Goal: Find specific fact: Find specific fact

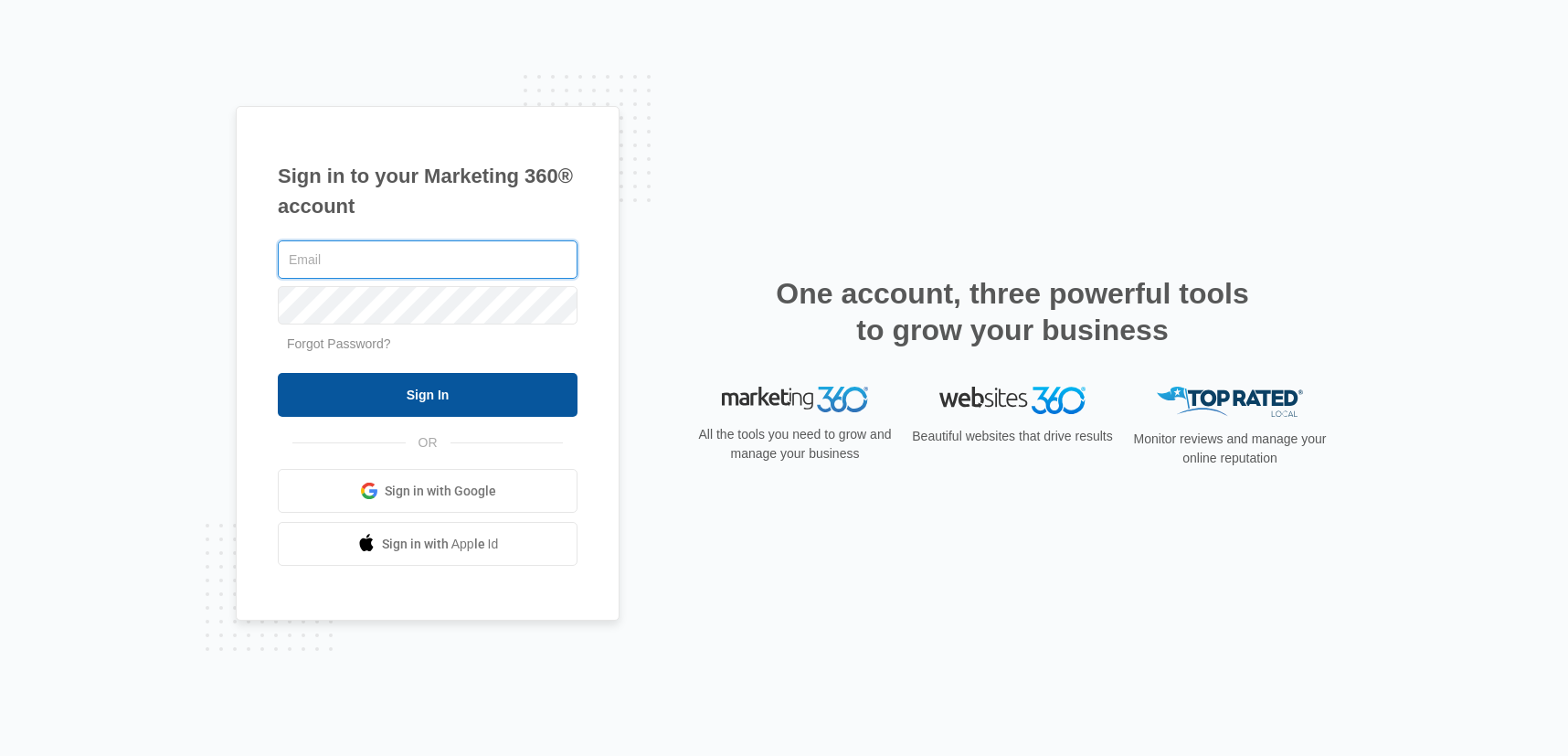
type input "kyle.kogl@madwire.com"
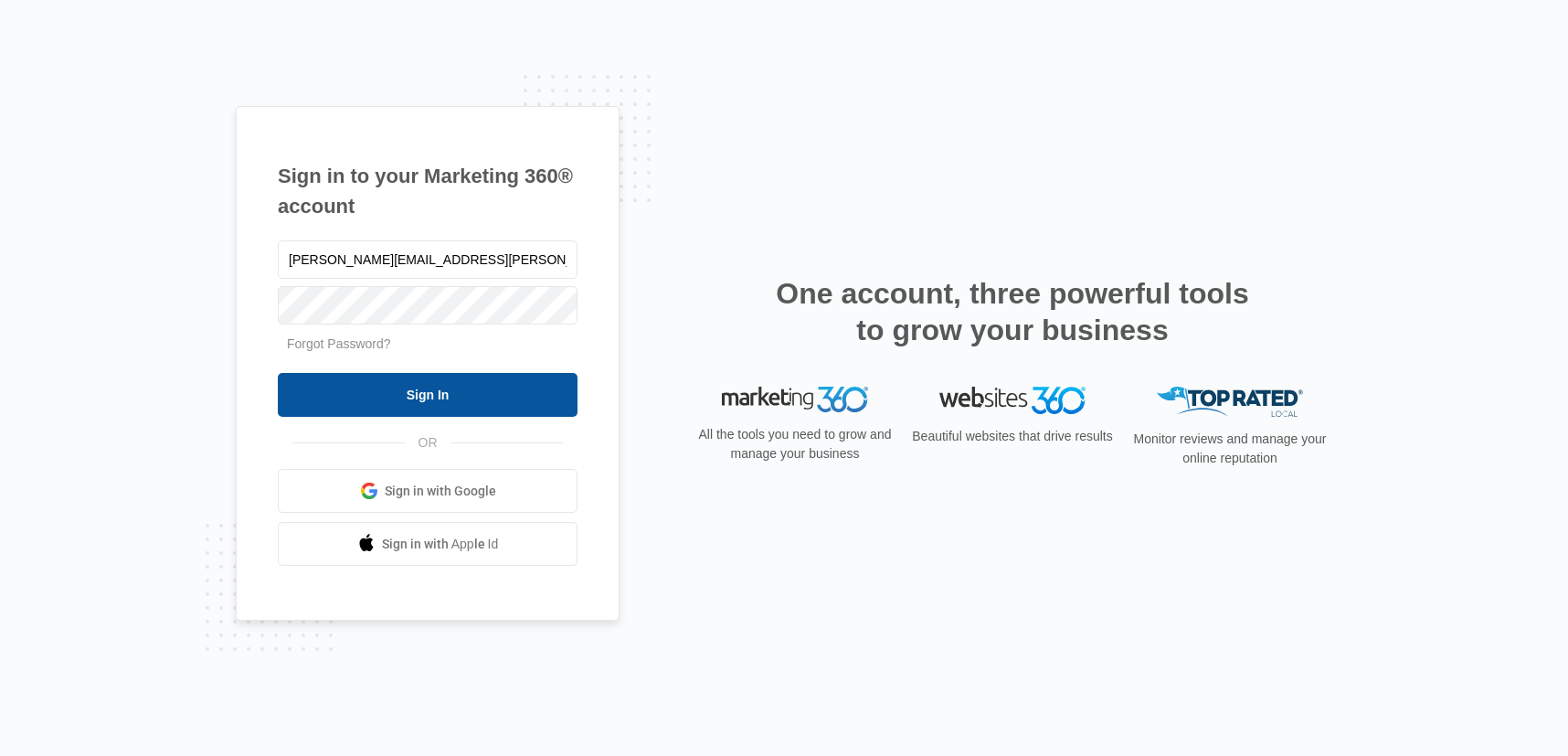
click at [441, 386] on input "Sign In" at bounding box center [427, 394] width 299 height 44
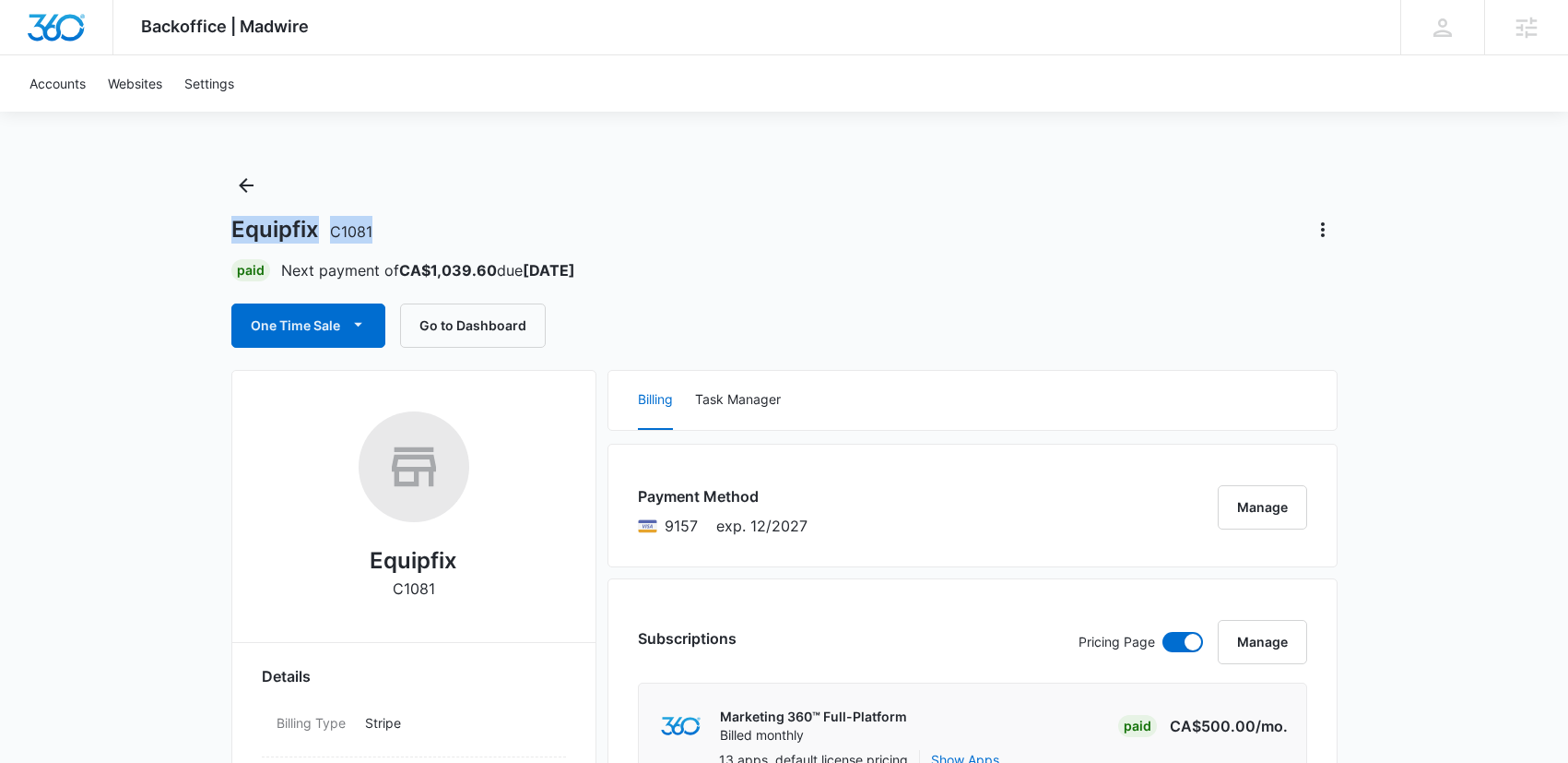
drag, startPoint x: 228, startPoint y: 229, endPoint x: 429, endPoint y: 232, distance: 201.0
copy h1 "Equipfix C1081"
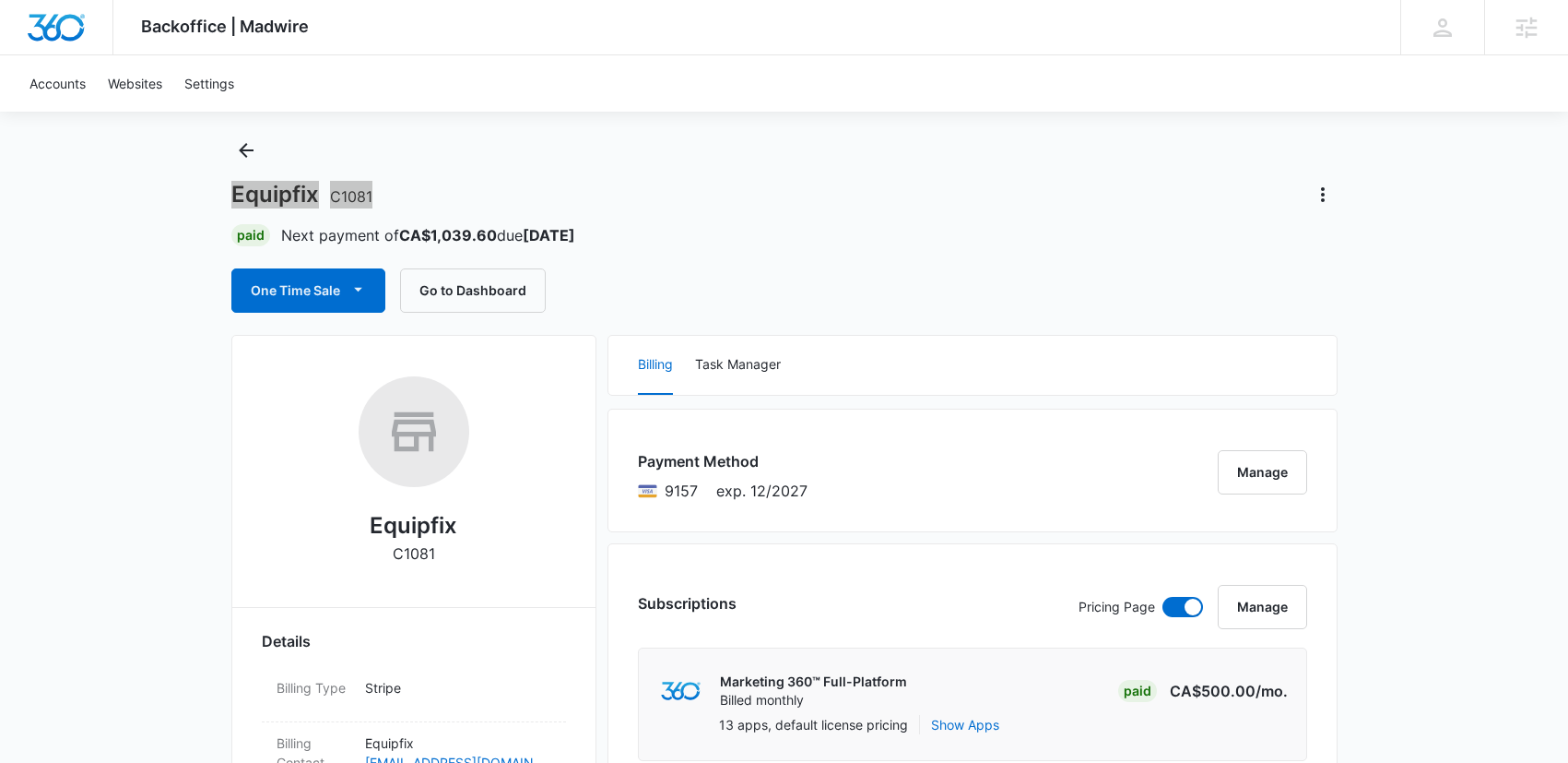
scroll to position [8, 0]
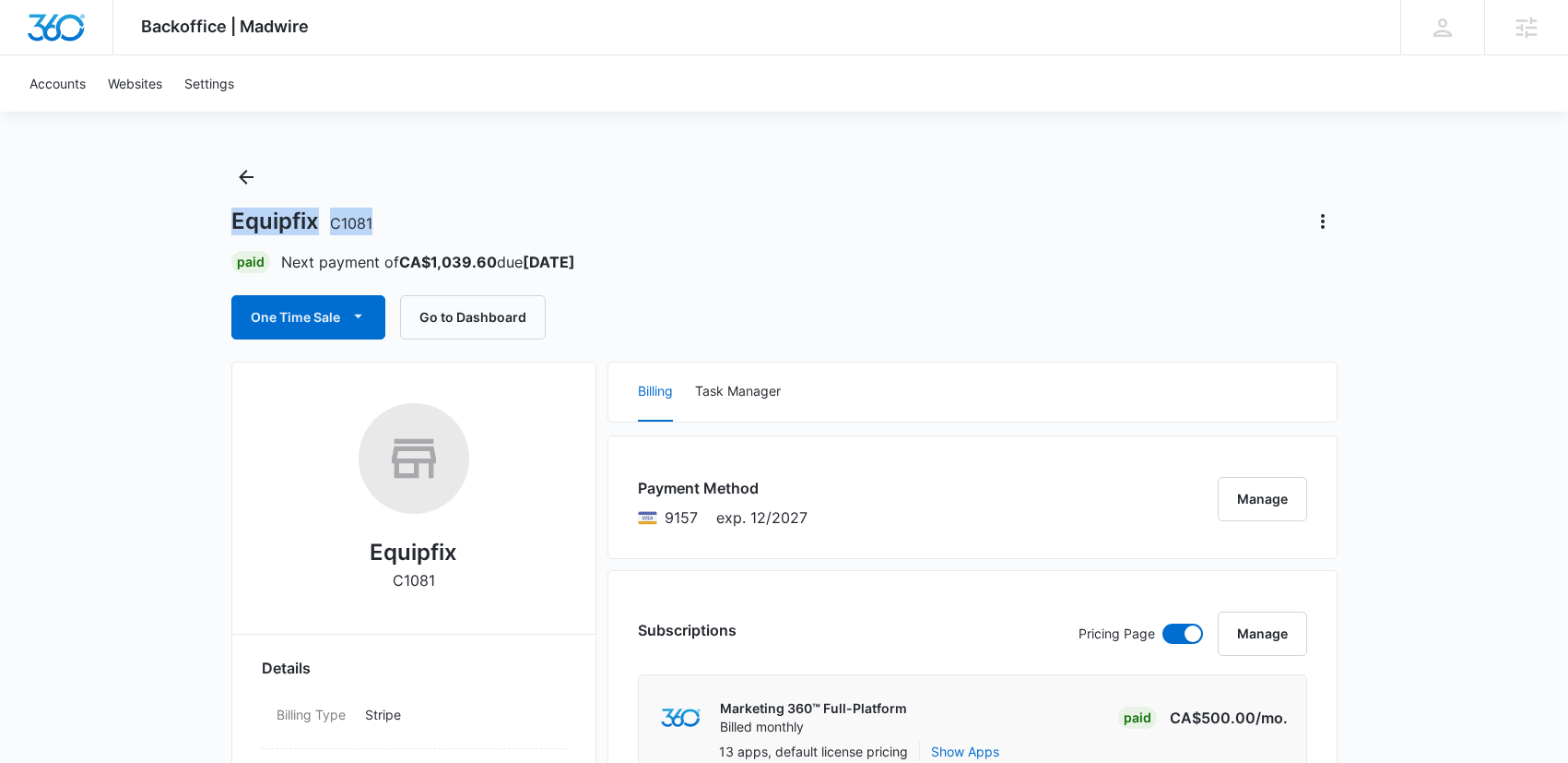
click at [285, 215] on h1 "Equipfix C1081" at bounding box center [302, 221] width 141 height 27
copy div "Equipfix C1081"
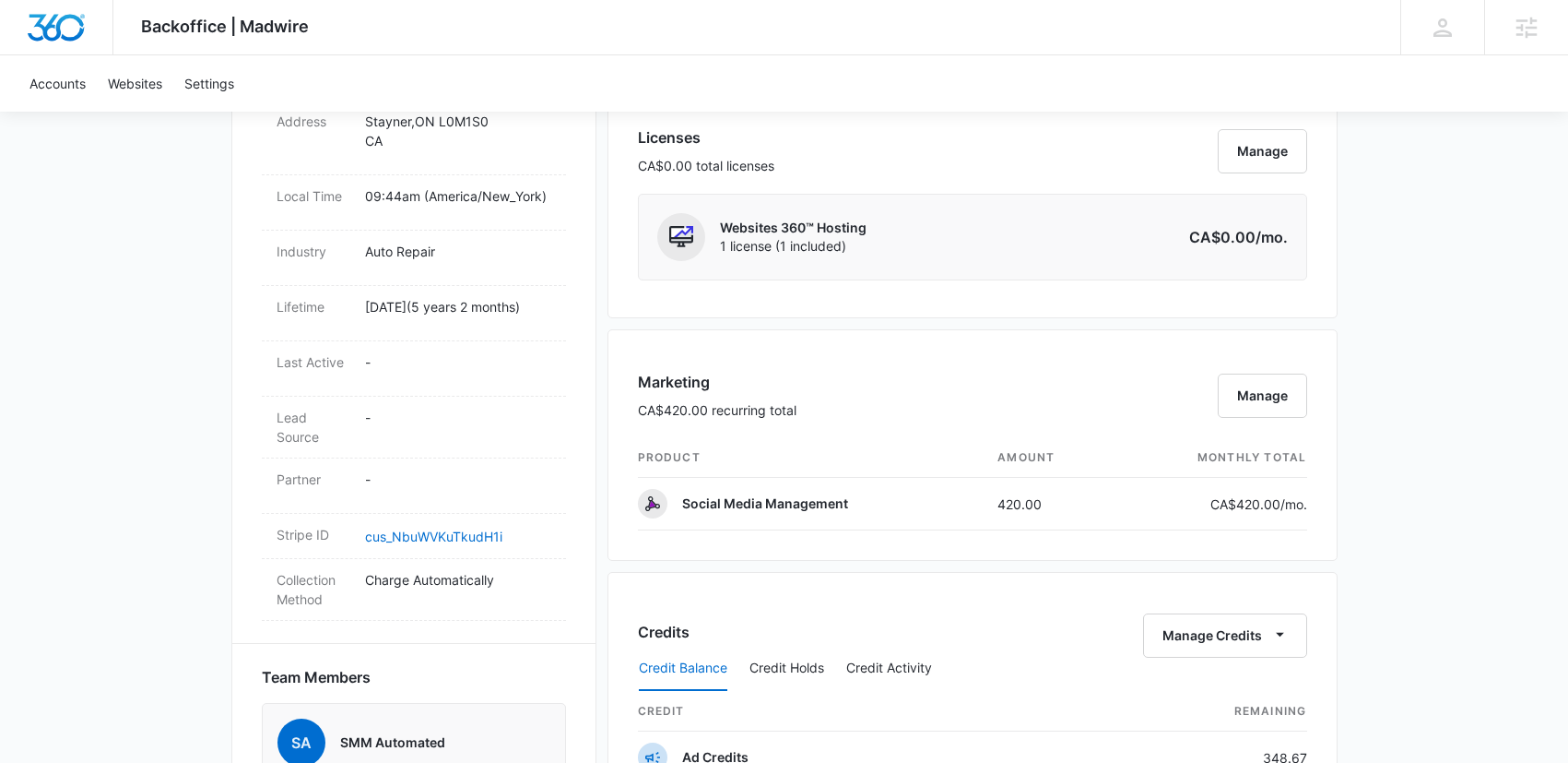
scroll to position [817, 0]
